Goal: Feedback & Contribution: Leave review/rating

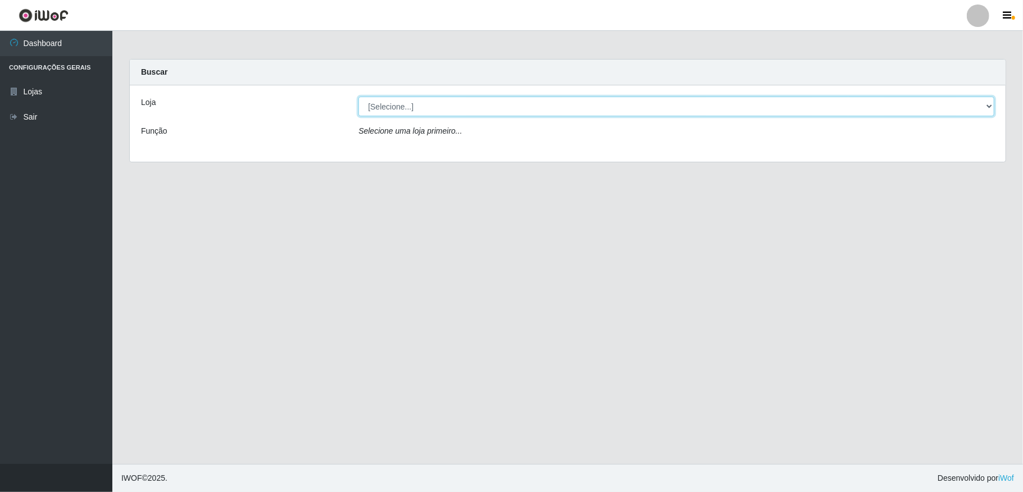
click at [742, 100] on select "[Selecione...] Atacado Vem - [STREET_ADDRESS]" at bounding box center [676, 107] width 636 height 20
select select "455"
click at [358, 97] on select "[Selecione...] Atacado Vem - [STREET_ADDRESS]" at bounding box center [676, 107] width 636 height 20
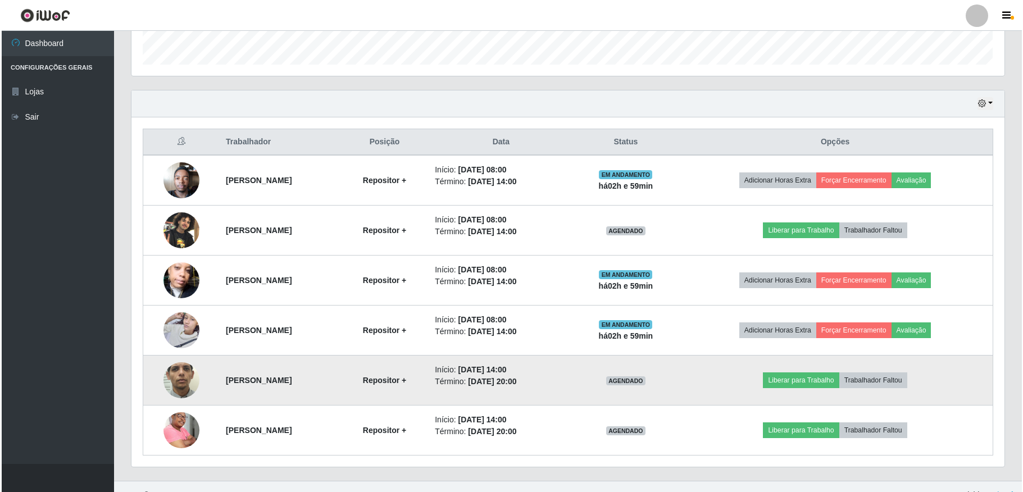
scroll to position [357, 0]
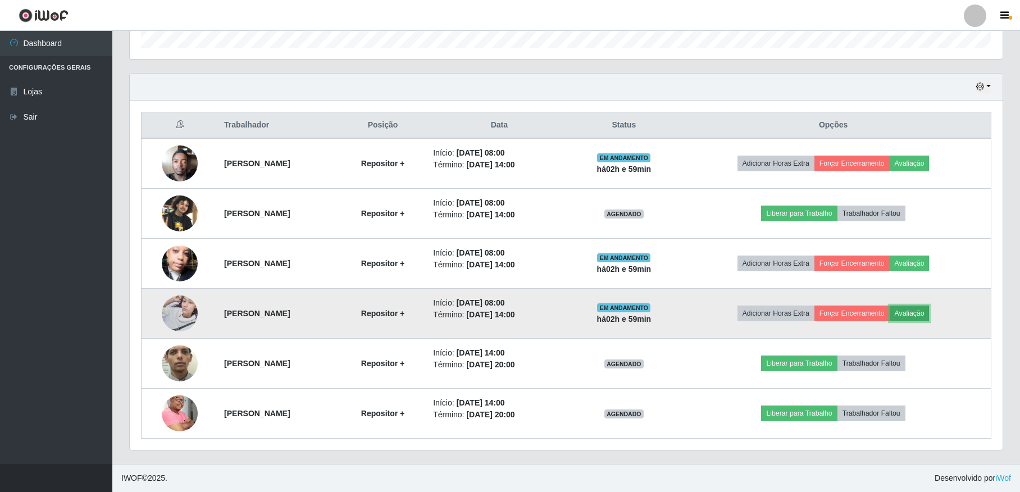
click at [929, 310] on button "Avaliação" at bounding box center [910, 314] width 40 height 16
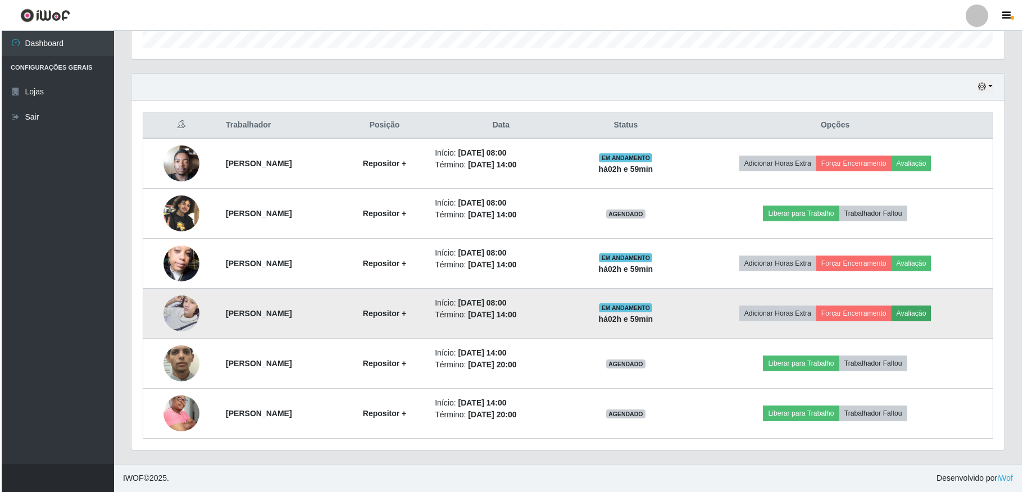
scroll to position [234, 863]
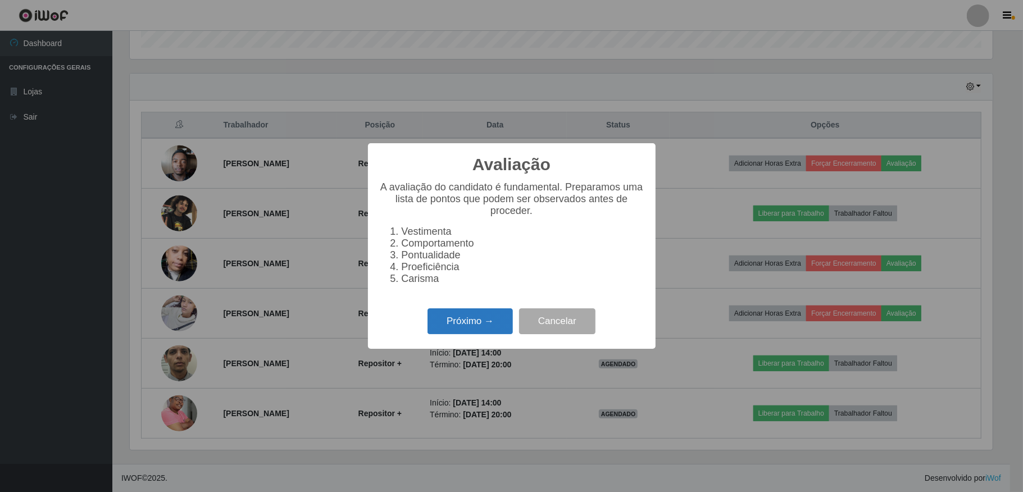
click at [434, 317] on button "Próximo →" at bounding box center [469, 321] width 85 height 26
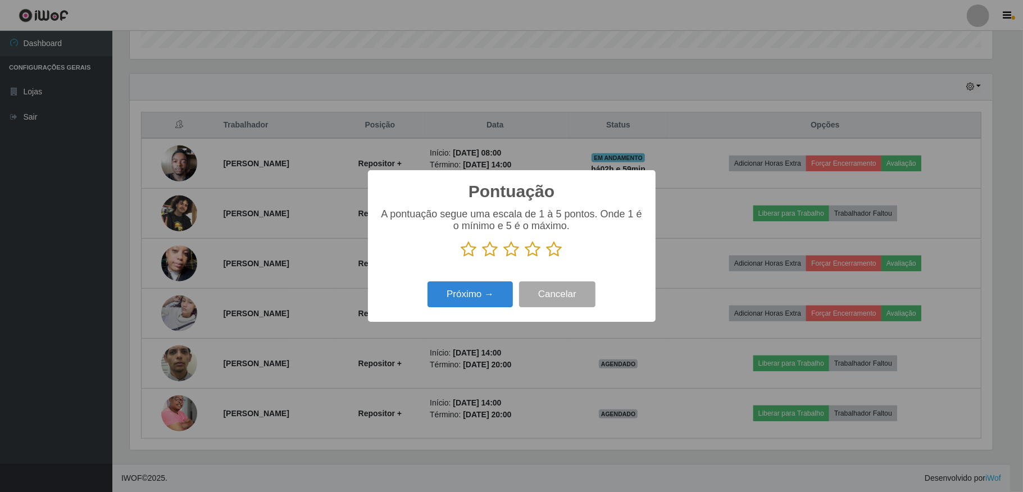
scroll to position [561378, 560749]
click at [490, 252] on icon at bounding box center [490, 249] width 16 height 17
click at [482, 258] on input "radio" at bounding box center [482, 258] width 0 height 0
click at [495, 303] on button "Próximo →" at bounding box center [469, 294] width 85 height 26
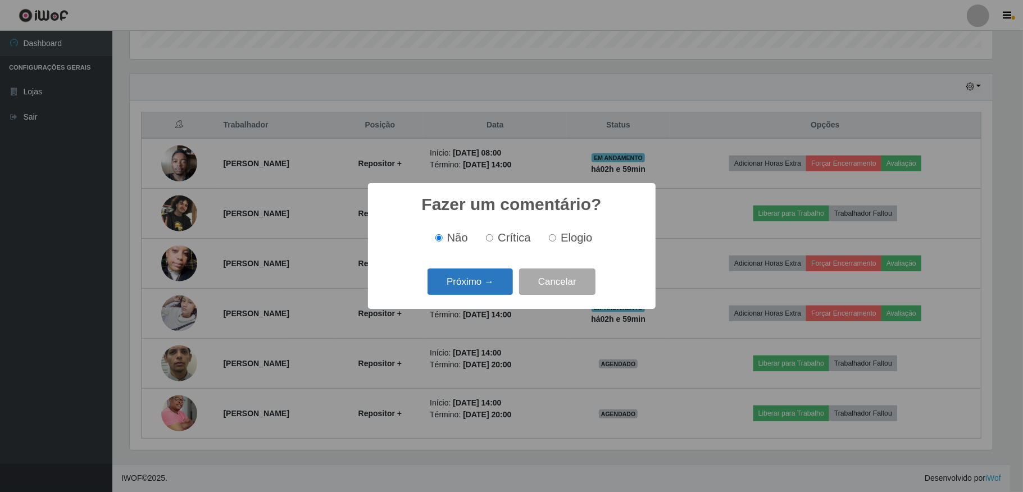
click at [484, 279] on button "Próximo →" at bounding box center [469, 281] width 85 height 26
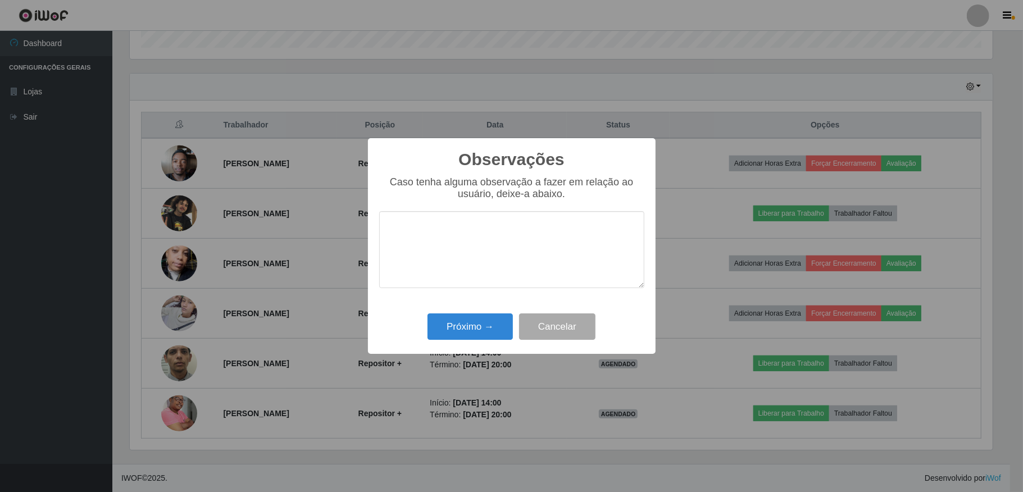
click at [466, 229] on textarea at bounding box center [511, 249] width 265 height 77
type textarea "Atendente Estava passando mau e foi embora"
click at [471, 320] on button "Próximo →" at bounding box center [469, 326] width 85 height 26
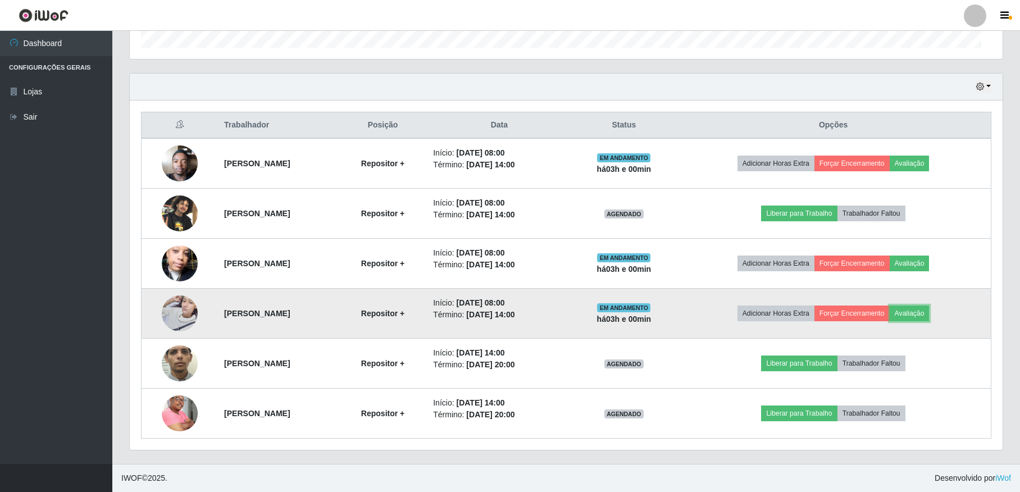
scroll to position [234, 872]
click at [881, 317] on button "Forçar Encerramento" at bounding box center [851, 314] width 75 height 16
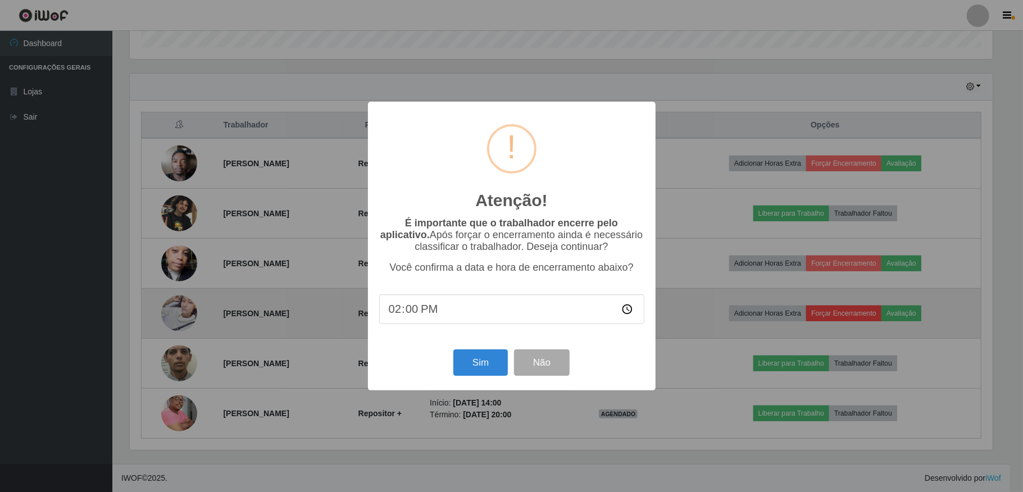
click at [881, 317] on div "Atenção! × É importante que o trabalhador encerre pelo aplicativo. Após forçar …" at bounding box center [511, 246] width 1023 height 492
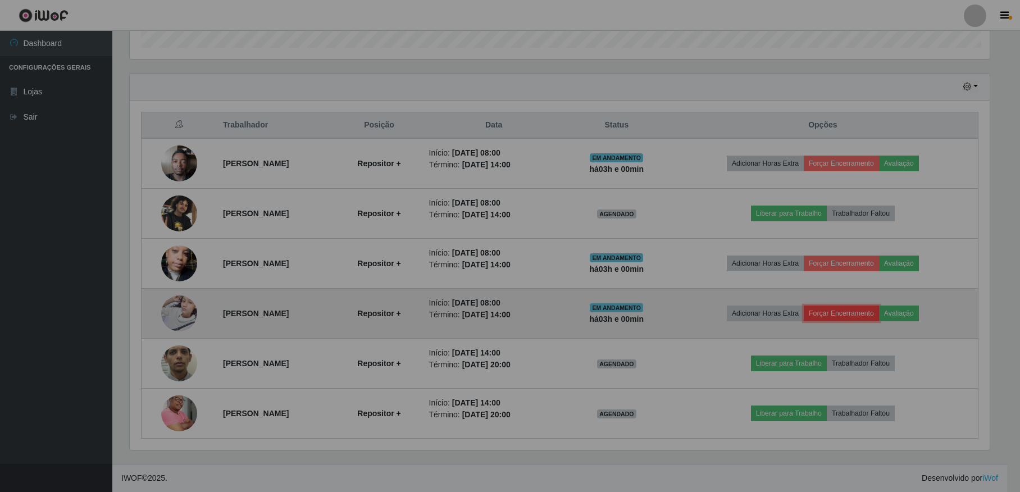
scroll to position [234, 872]
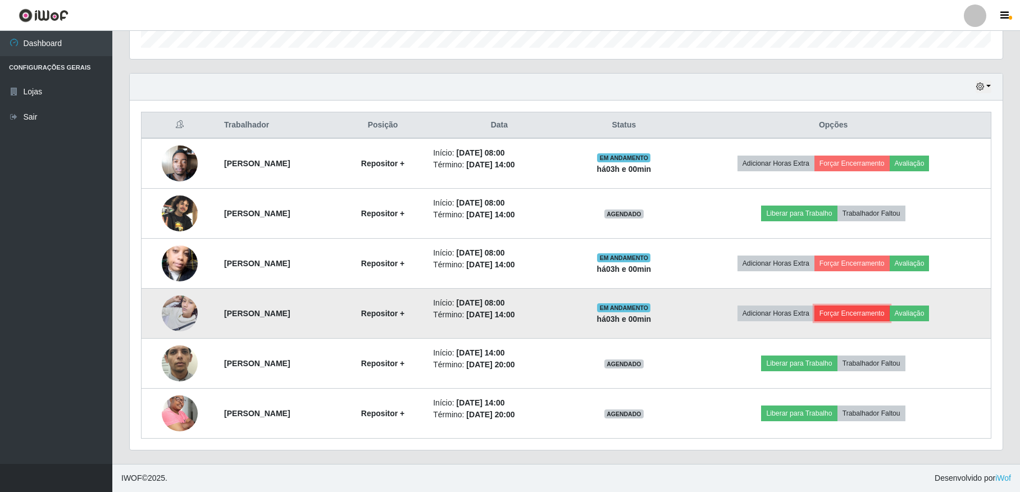
click at [881, 317] on button "Forçar Encerramento" at bounding box center [851, 314] width 75 height 16
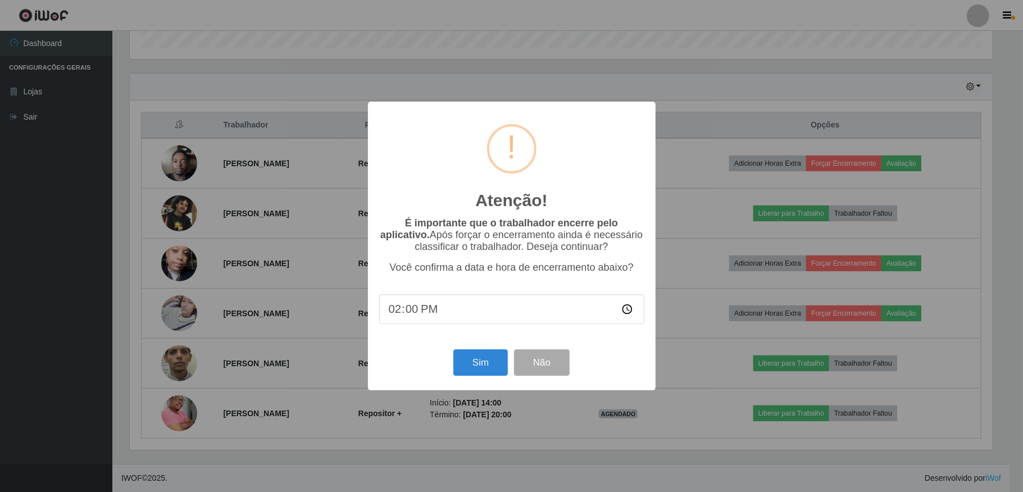
click at [628, 313] on input "14:00" at bounding box center [511, 309] width 265 height 30
type input "08:20"
click at [474, 370] on button "Sim" at bounding box center [480, 362] width 54 height 26
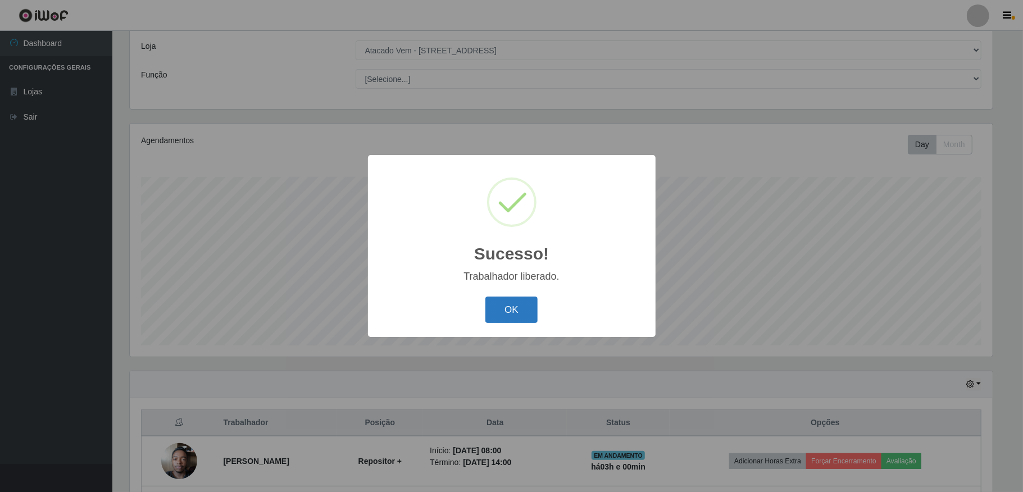
click at [519, 313] on button "OK" at bounding box center [511, 310] width 52 height 26
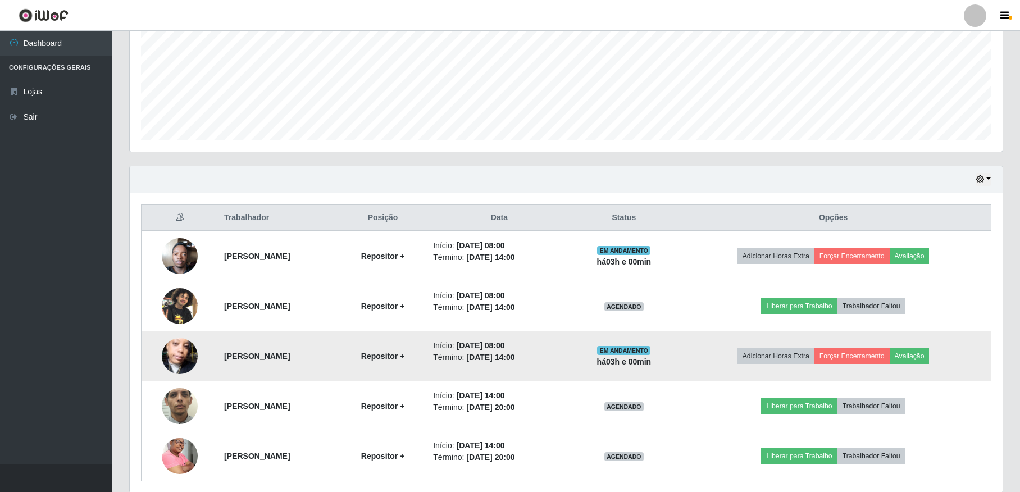
scroll to position [281, 0]
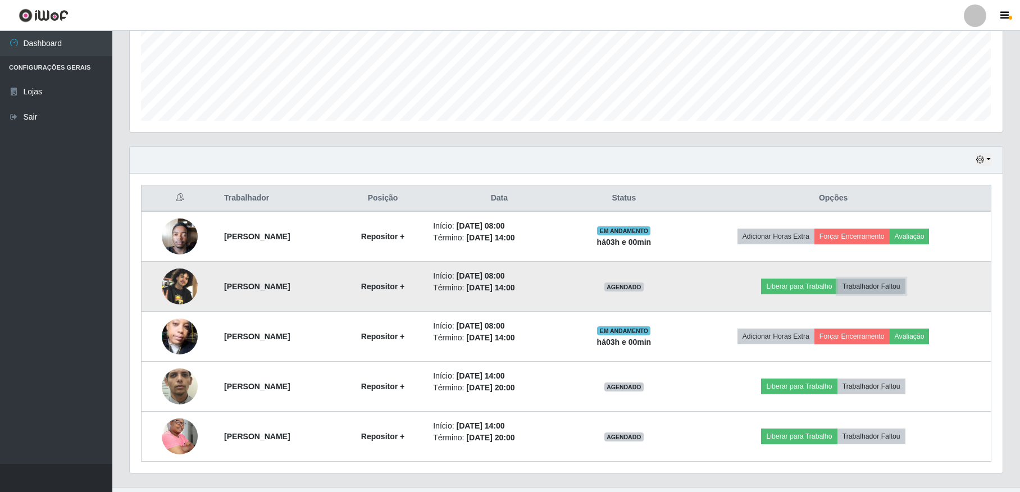
click at [877, 290] on button "Trabalhador Faltou" at bounding box center [871, 287] width 68 height 16
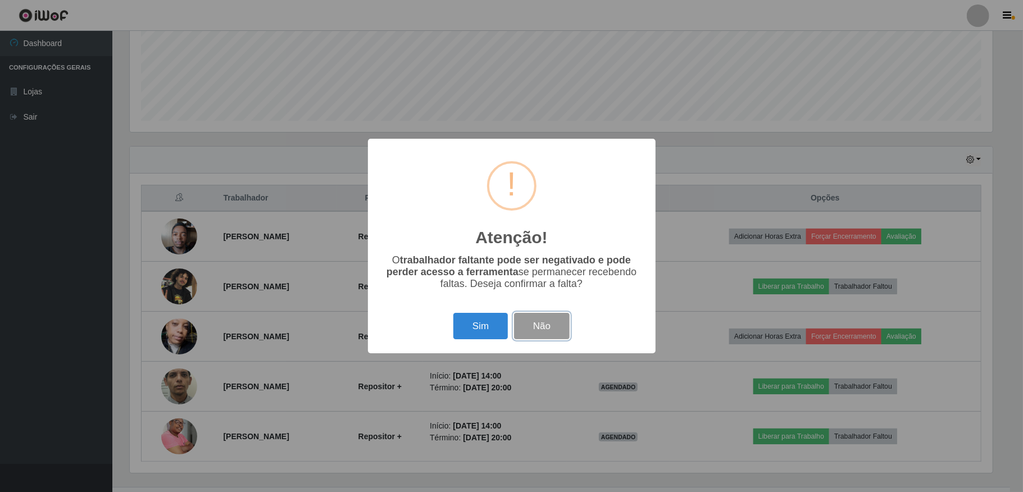
click at [551, 317] on button "Não" at bounding box center [542, 326] width 56 height 26
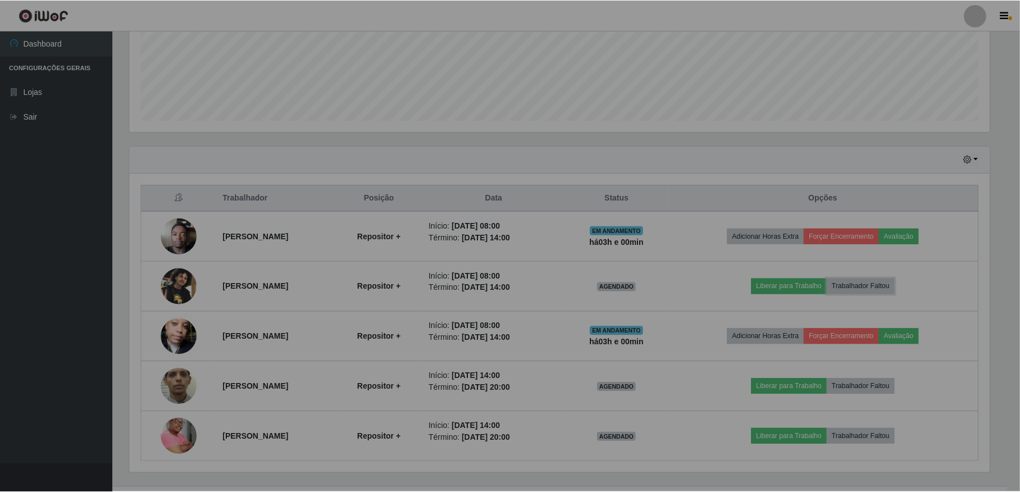
scroll to position [234, 872]
